Goal: Check status: Check status

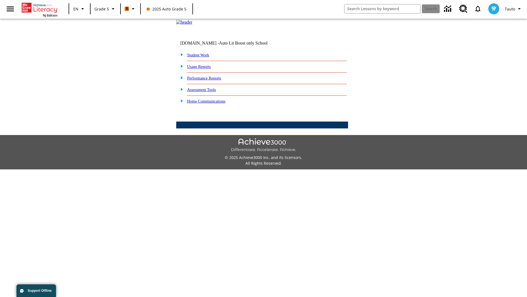
click at [210, 80] on link "Performance Reports" at bounding box center [204, 78] width 34 height 4
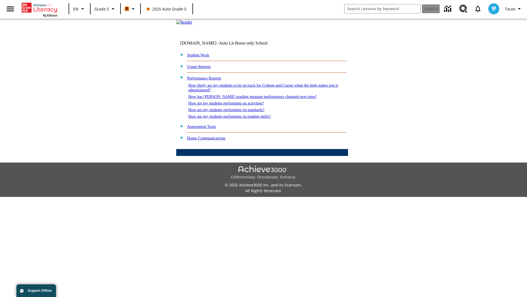
click at [254, 92] on link "How likely are my students to be on track for College and Career when the high …" at bounding box center [263, 87] width 150 height 9
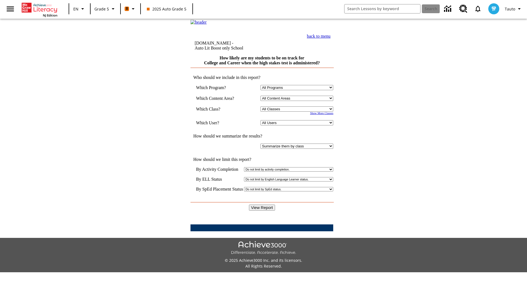
click at [298, 112] on select "Select a Class: All Classes 2025 Auto Grade 5 OL 2025 Auto Grade 6" at bounding box center [297, 108] width 73 height 5
select select "11133131"
click at [298, 125] on select "All Users Cat, Sautoen Cat, Sautoes Cat1, Sautoss Donotlogin, Sautoen Twoschool…" at bounding box center [297, 122] width 73 height 5
select select "21437107"
click at [263, 204] on input "View Report" at bounding box center [262, 207] width 26 height 6
